Goal: Transaction & Acquisition: Book appointment/travel/reservation

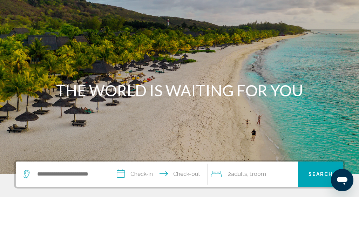
scroll to position [94, 0]
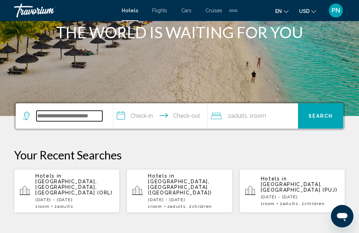
click at [76, 111] on input "Search widget" at bounding box center [69, 116] width 66 height 11
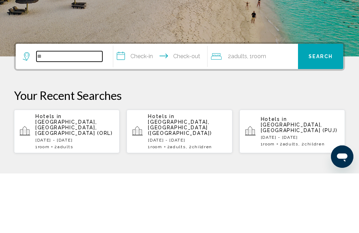
type input "*"
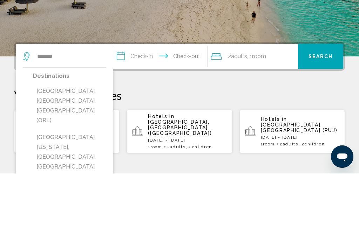
click at [93, 144] on button "[GEOGRAPHIC_DATA], [GEOGRAPHIC_DATA], [GEOGRAPHIC_DATA] (ORL)" at bounding box center [69, 165] width 73 height 43
type input "**********"
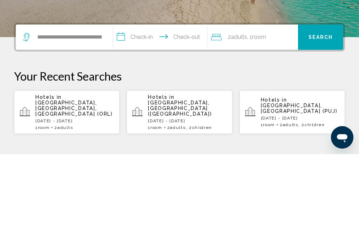
click at [159, 103] on input "**********" at bounding box center [161, 116] width 97 height 27
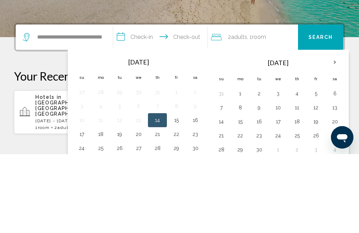
scroll to position [173, 0]
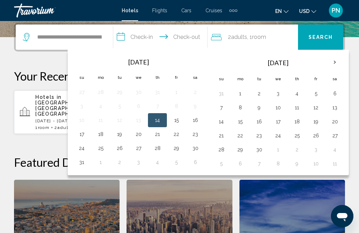
click at [182, 135] on button "22" at bounding box center [176, 134] width 11 height 10
click at [85, 151] on button "24" at bounding box center [81, 148] width 11 height 10
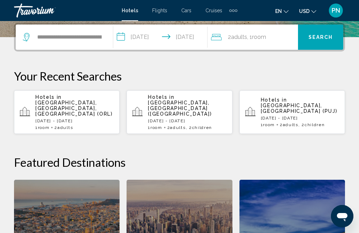
type input "**********"
click at [320, 40] on span "Search" at bounding box center [320, 38] width 25 height 6
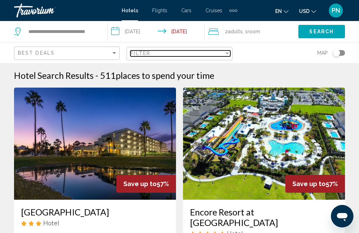
click at [190, 56] on div "Filter" at bounding box center [176, 53] width 93 height 6
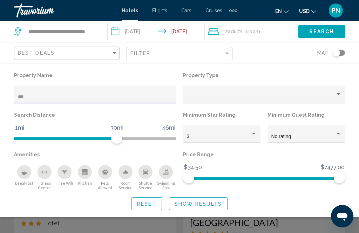
type input "****"
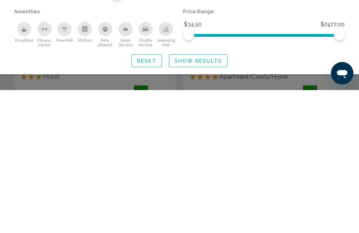
click at [209, 201] on span "Show Results" at bounding box center [198, 204] width 47 height 6
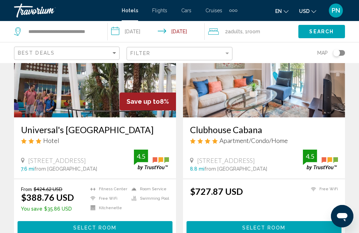
scroll to position [91, 0]
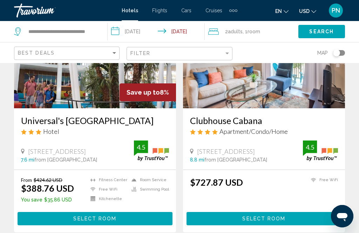
click at [106, 219] on span "Select Room" at bounding box center [94, 219] width 43 height 6
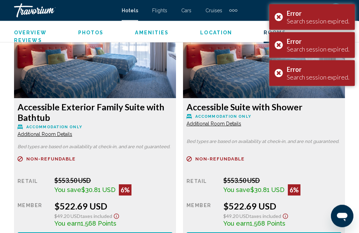
scroll to position [4314, 0]
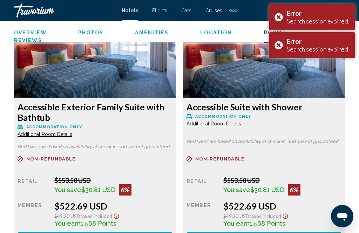
click at [276, 21] on div "Error Search session expired." at bounding box center [312, 17] width 86 height 26
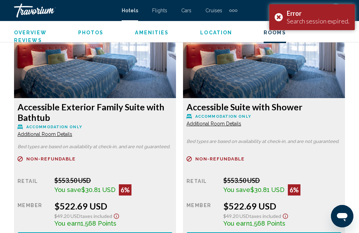
click at [280, 47] on div "Overview Photos Amenities Location Rooms Reviews Check Availability" at bounding box center [179, 35] width 359 height 29
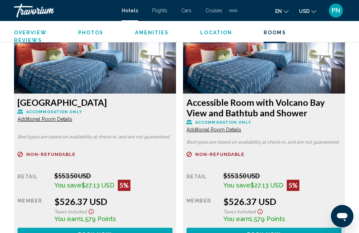
scroll to position [5046, 0]
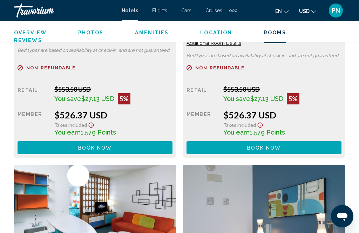
scroll to position [5131, 0]
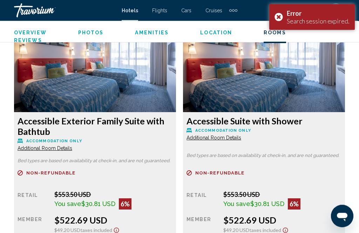
scroll to position [4231, 0]
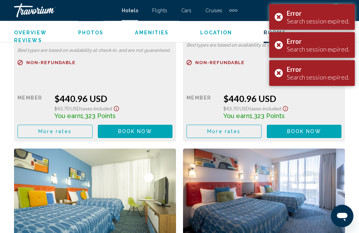
scroll to position [2708, 0]
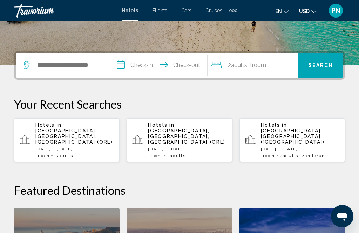
scroll to position [146, 0]
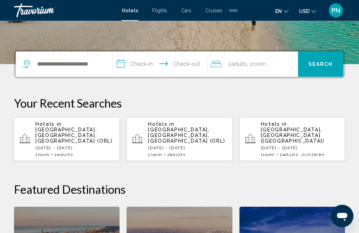
click at [62, 146] on p "Fri, 22 Aug - Sun, 24 Aug" at bounding box center [74, 148] width 79 height 5
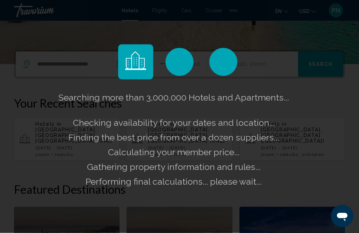
scroll to position [146, 0]
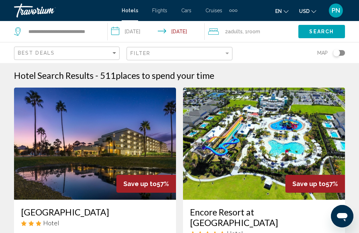
click at [195, 48] on div "Filter" at bounding box center [180, 53] width 100 height 13
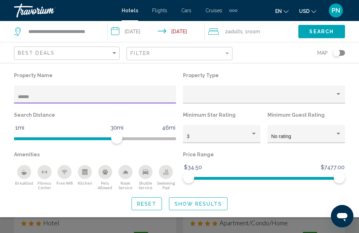
type input "******"
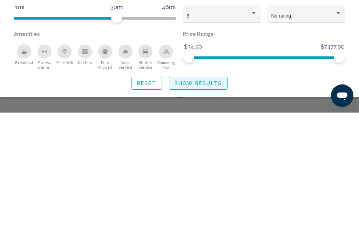
click at [210, 201] on span "Show Results" at bounding box center [198, 204] width 47 height 6
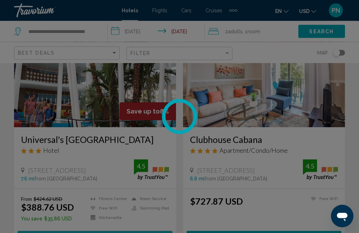
scroll to position [73, 0]
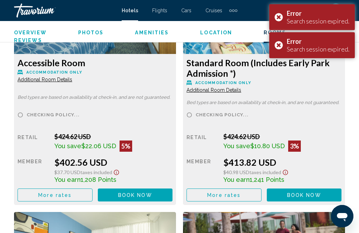
scroll to position [1690, 0]
